Goal: Find specific page/section: Find specific page/section

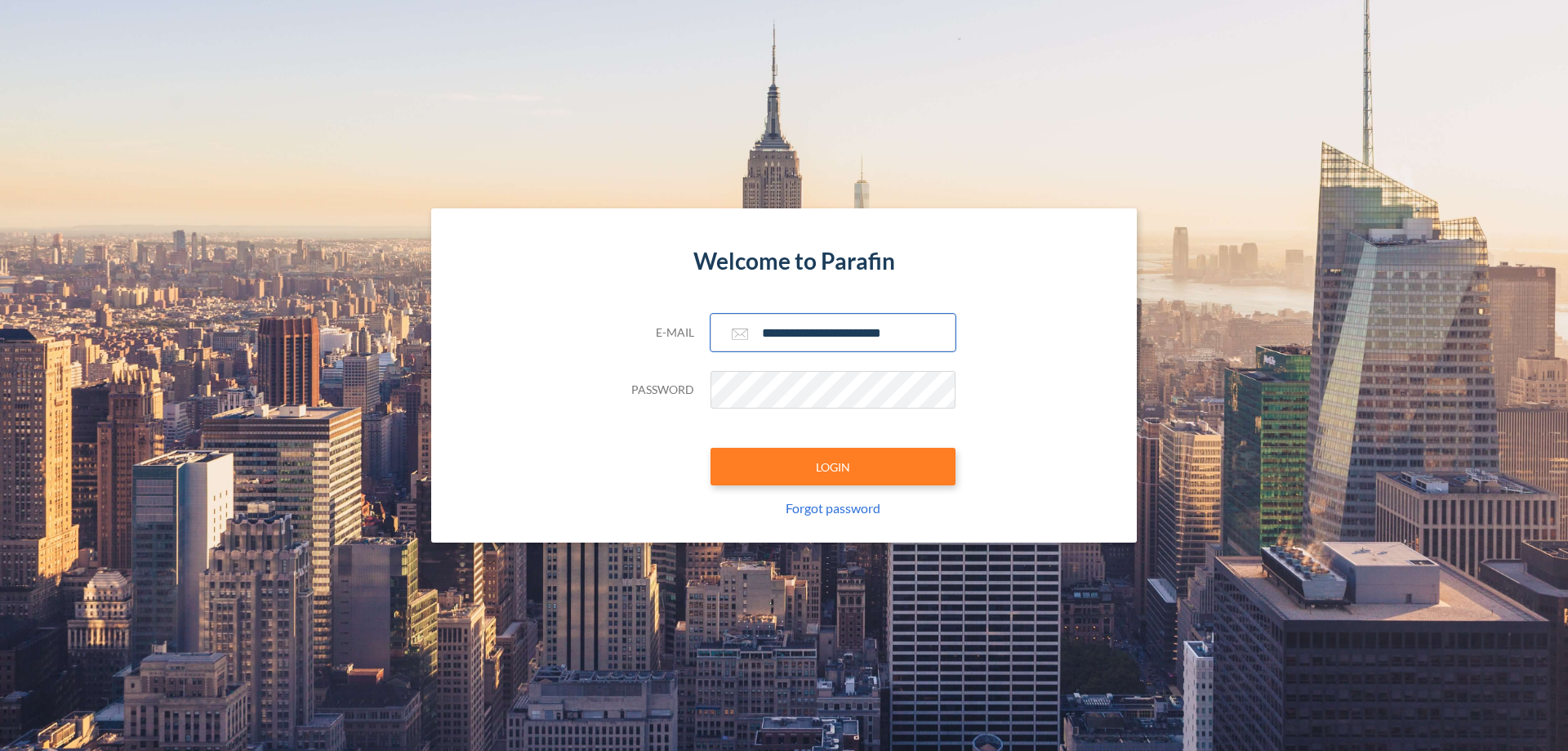
type input "**********"
click at [833, 467] on button "LOGIN" at bounding box center [833, 466] width 245 height 37
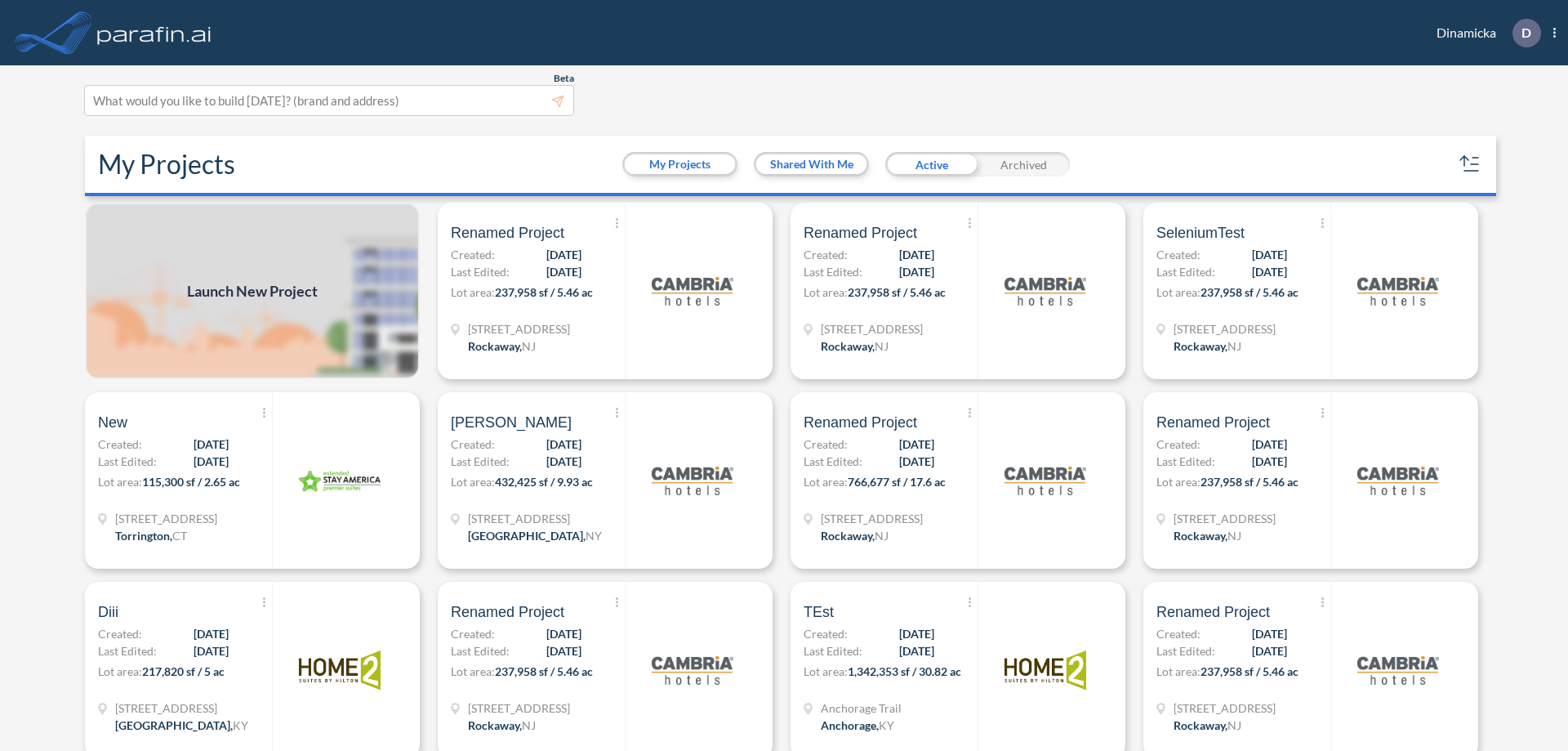
scroll to position [4, 0]
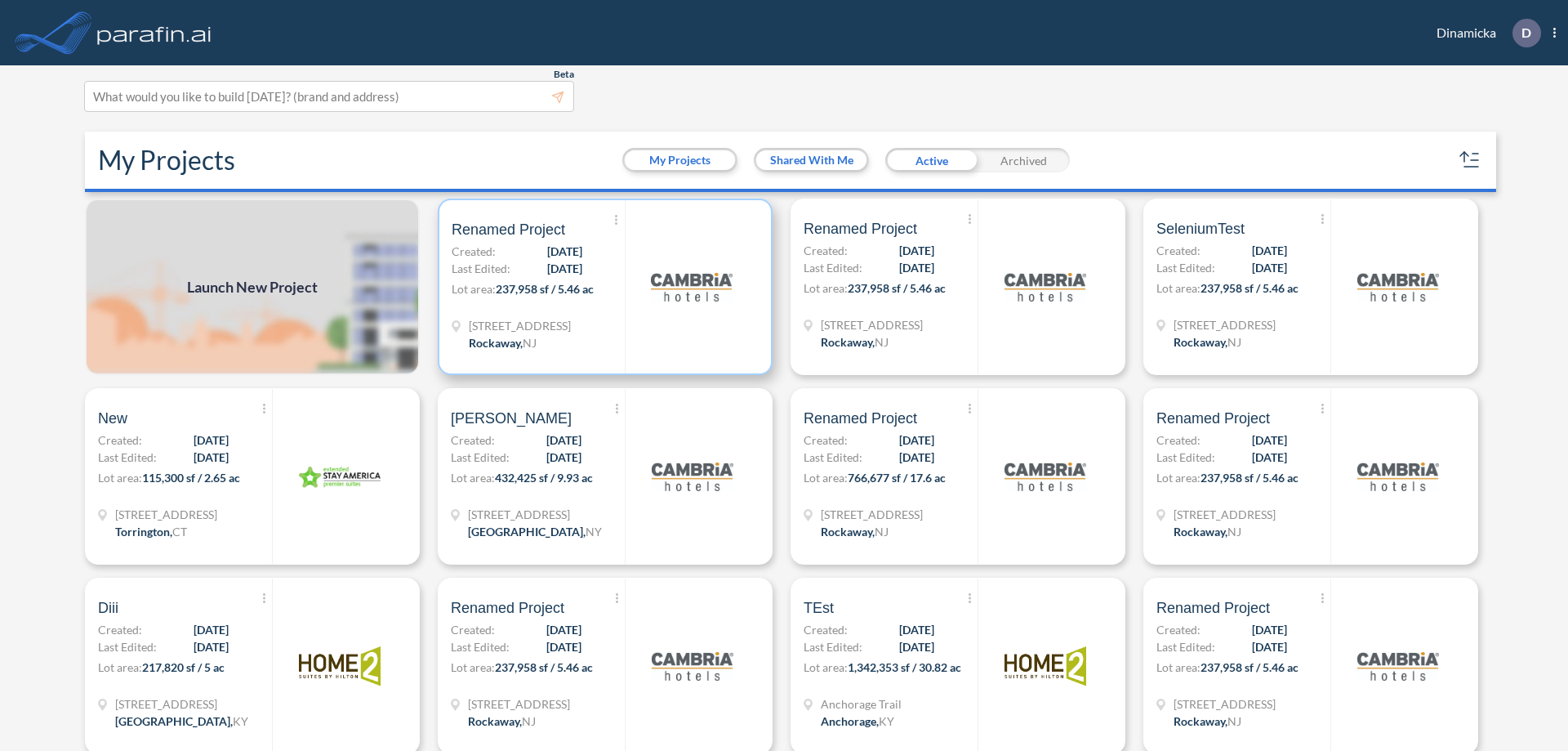
click at [602, 287] on p "Lot area: 237,958 sf / 5.46 ac" at bounding box center [537, 292] width 173 height 24
